Goal: Find specific page/section: Find specific page/section

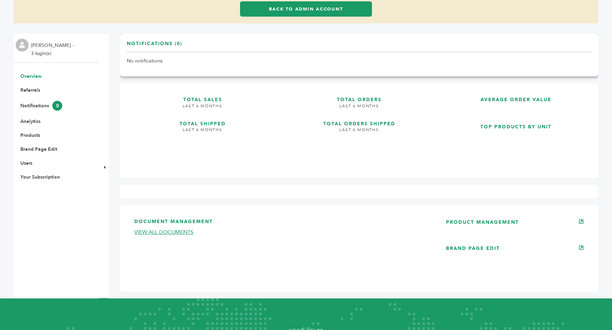
scroll to position [109, 0]
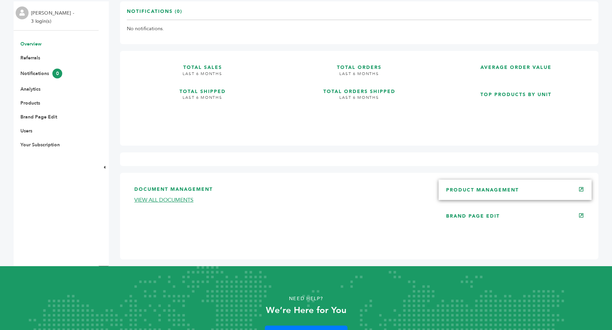
click at [496, 187] on link "PRODUCT MANAGEMENT" at bounding box center [482, 190] width 73 height 6
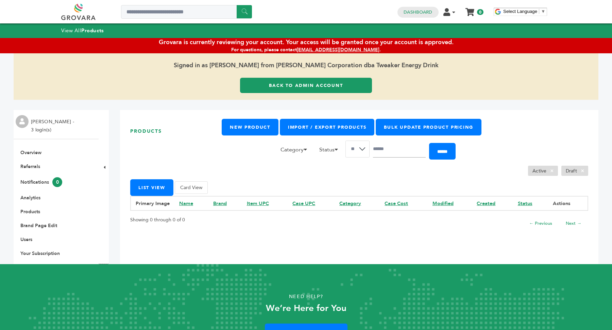
click at [35, 231] on ul "Overview Document Management (0) Expired/Missing (0) Expiring Soon (0) Countrie…" at bounding box center [56, 203] width 85 height 107
click at [33, 222] on ul "Overview Document Management (0) Expired/Missing (0) Expiring Soon (0) Countrie…" at bounding box center [56, 203] width 85 height 107
click at [31, 213] on link "Products" at bounding box center [30, 212] width 20 height 6
drag, startPoint x: 321, startPoint y: 40, endPoint x: 405, endPoint y: 47, distance: 84.2
click at [405, 47] on div "× Grovara is currently reviewing your account. Your access will be granted once…" at bounding box center [306, 45] width 612 height 15
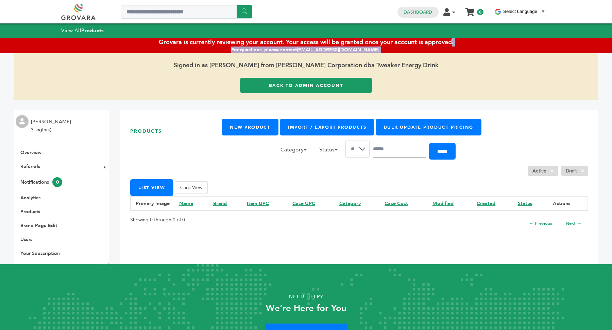
click at [301, 85] on link "Back to Admin Account" at bounding box center [306, 85] width 132 height 15
